Goal: Use online tool/utility: Utilize a website feature to perform a specific function

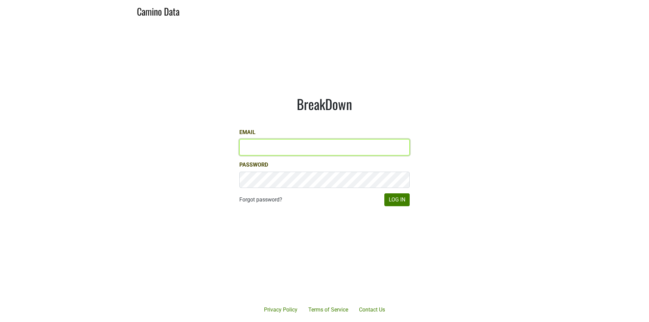
click at [354, 146] on input "Email" at bounding box center [324, 147] width 170 height 16
type input "matt@dumol.com"
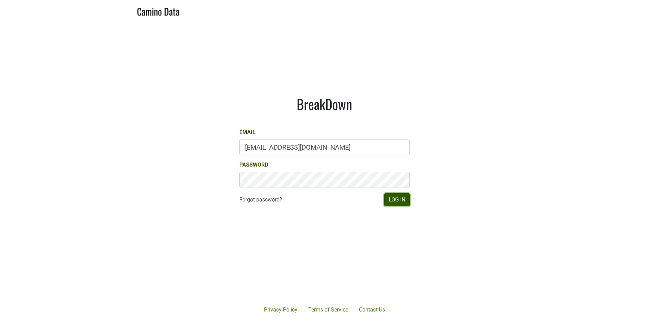
click at [404, 204] on button "Log In" at bounding box center [397, 199] width 25 height 13
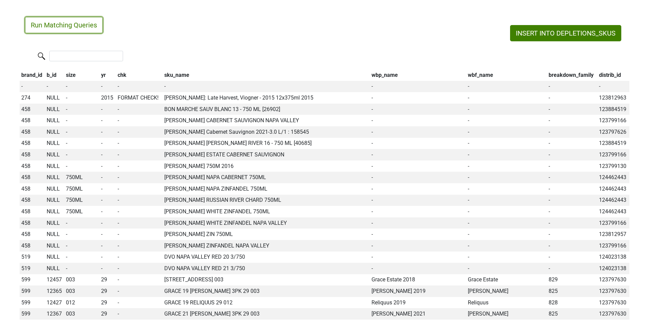
click at [90, 26] on button "Run Matching Queries" at bounding box center [64, 25] width 78 height 16
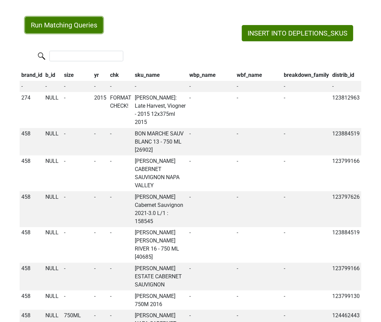
click at [93, 28] on button "Run Matching Queries" at bounding box center [64, 25] width 78 height 16
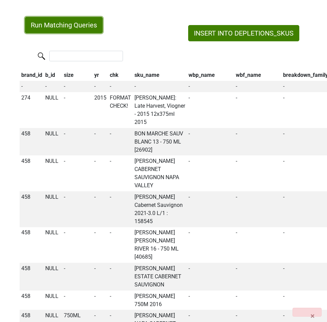
click at [92, 20] on button "Run Matching Queries" at bounding box center [64, 25] width 78 height 16
